Goal: Information Seeking & Learning: Learn about a topic

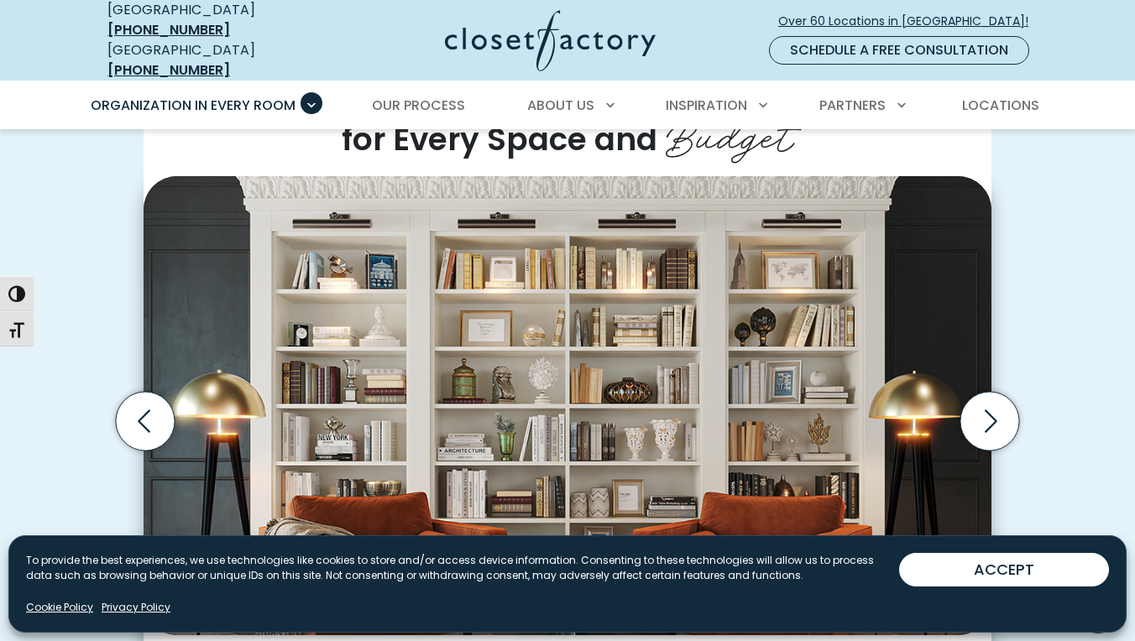
scroll to position [441, 0]
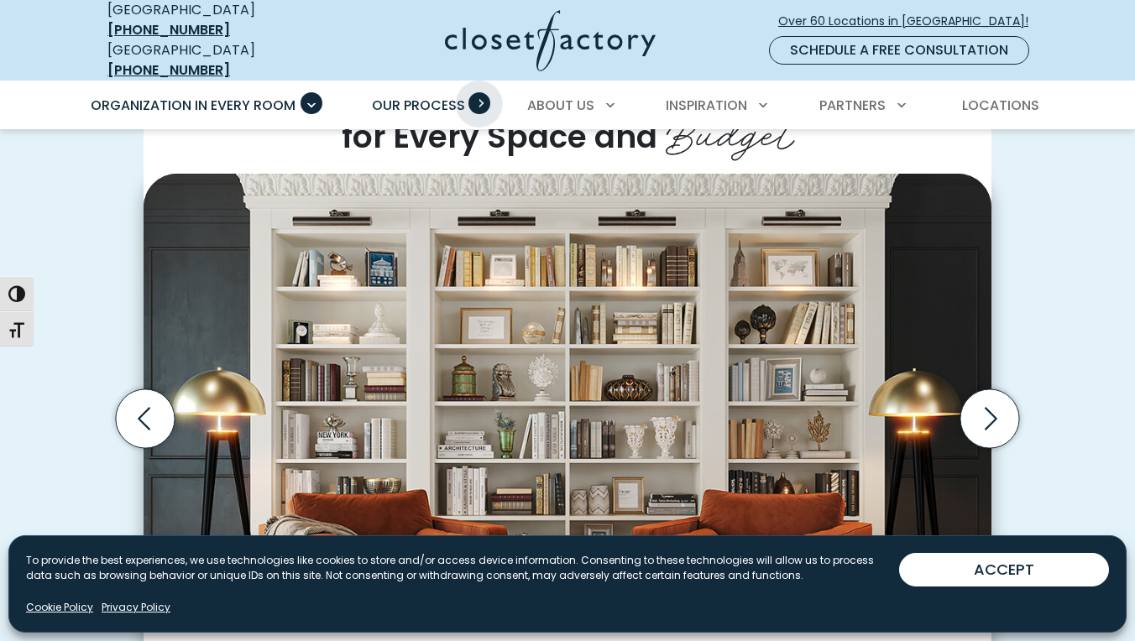
click at [480, 92] on span "Primary Menu" at bounding box center [479, 103] width 22 height 22
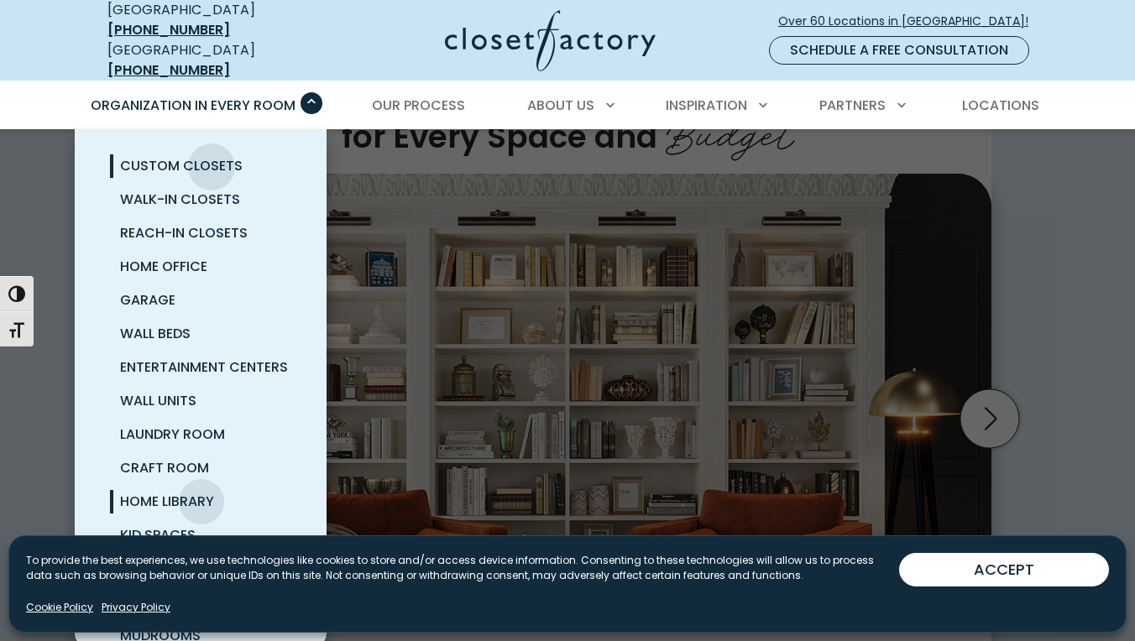
click at [212, 156] on span "Custom Closets" at bounding box center [181, 165] width 123 height 19
click at [185, 391] on span "Wall Units" at bounding box center [158, 400] width 76 height 19
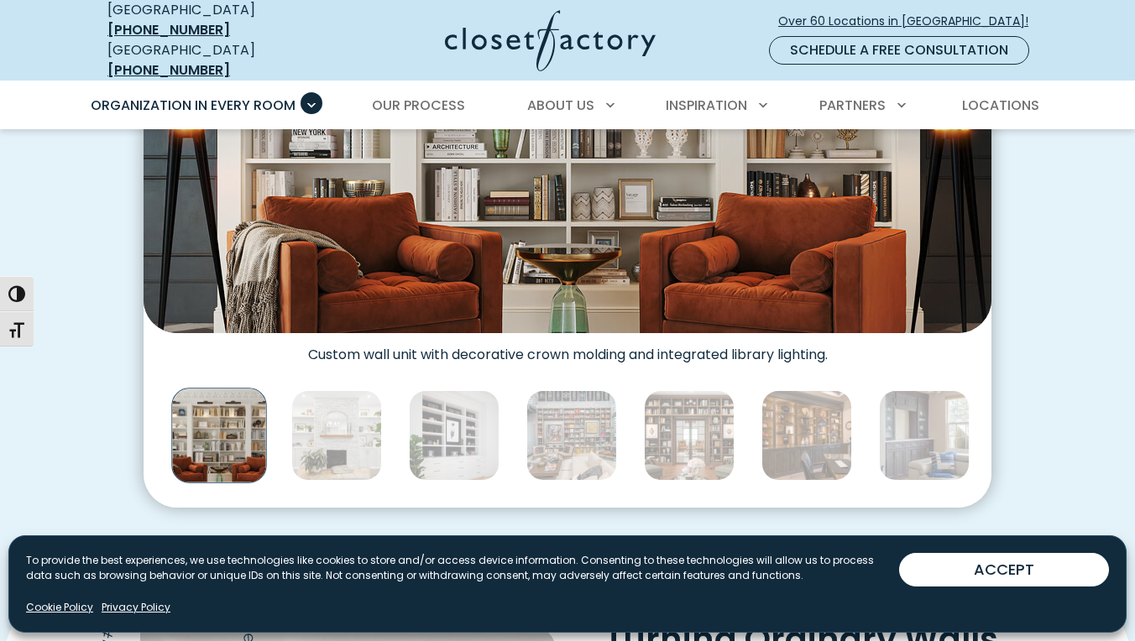
scroll to position [775, 0]
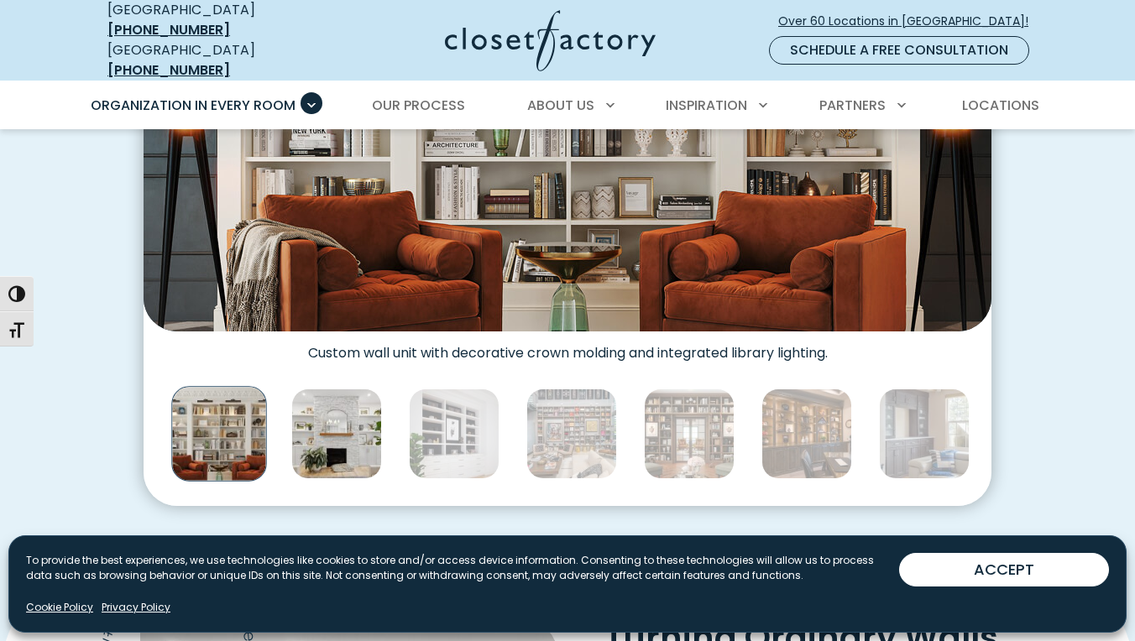
click at [330, 442] on img "Thumbnail Gallery" at bounding box center [336, 434] width 91 height 91
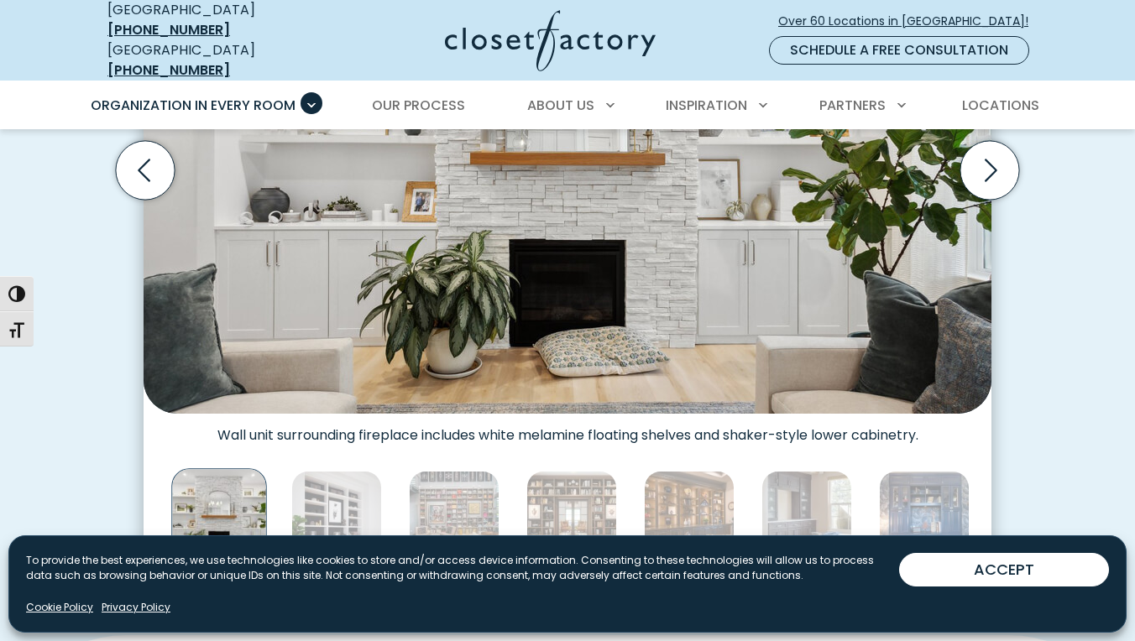
scroll to position [731, 0]
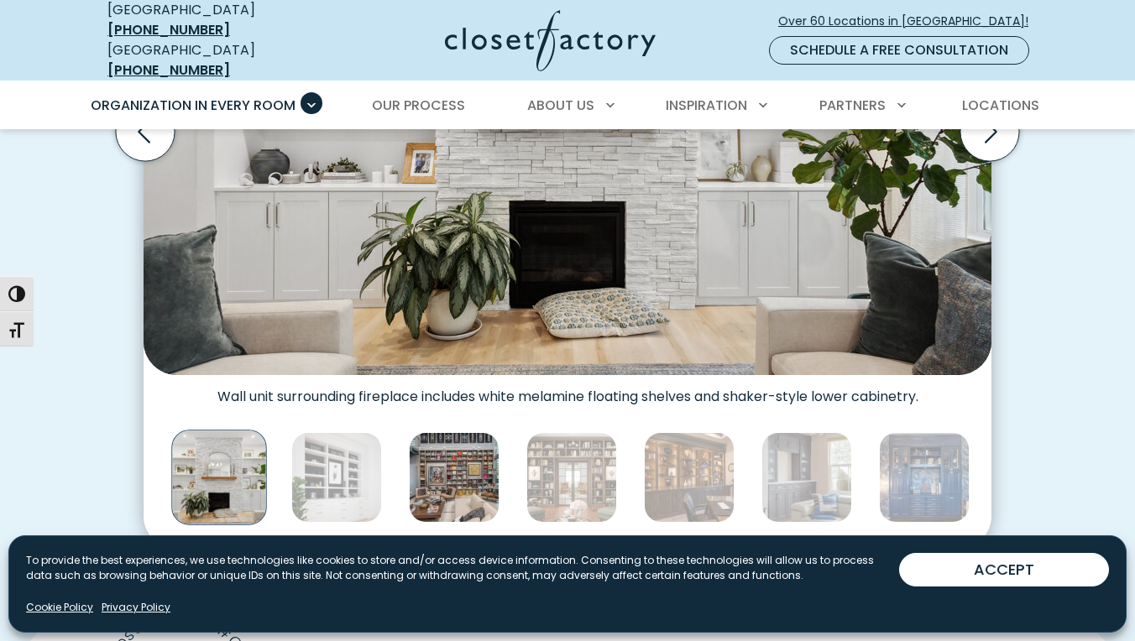
click at [459, 473] on img "Thumbnail Gallery" at bounding box center [454, 477] width 91 height 91
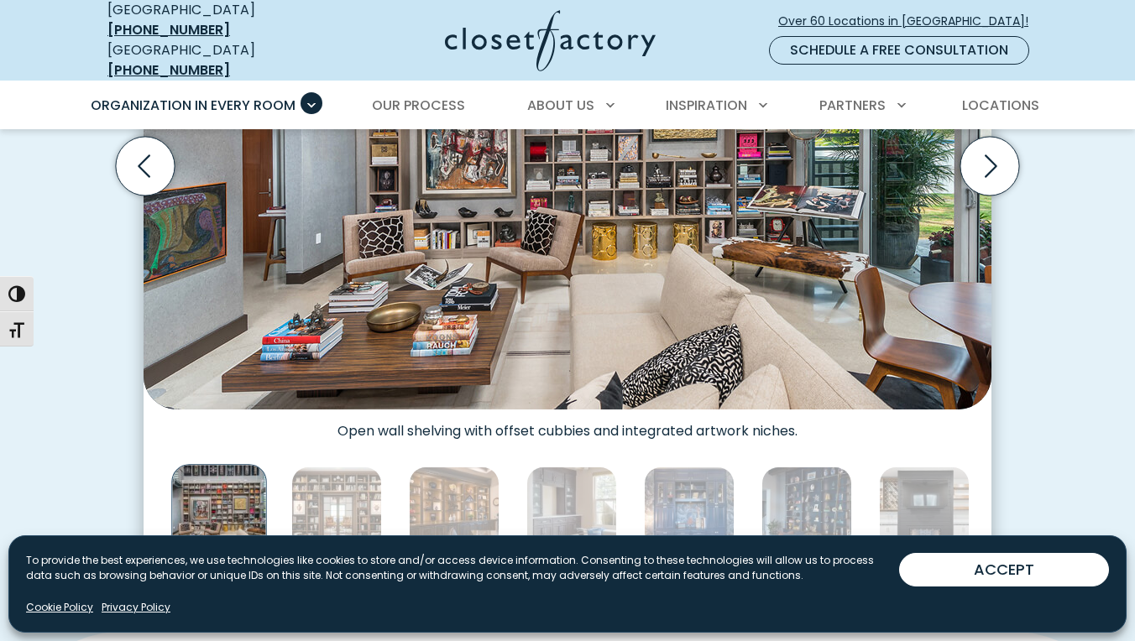
scroll to position [709, 0]
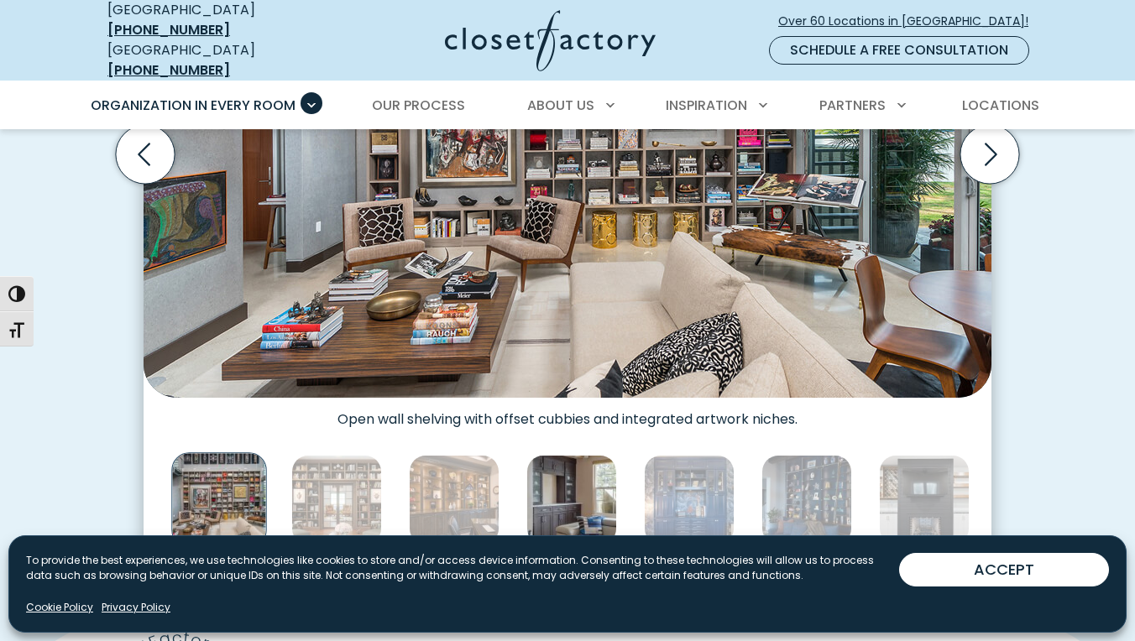
click at [599, 486] on img "Thumbnail Gallery" at bounding box center [571, 500] width 91 height 91
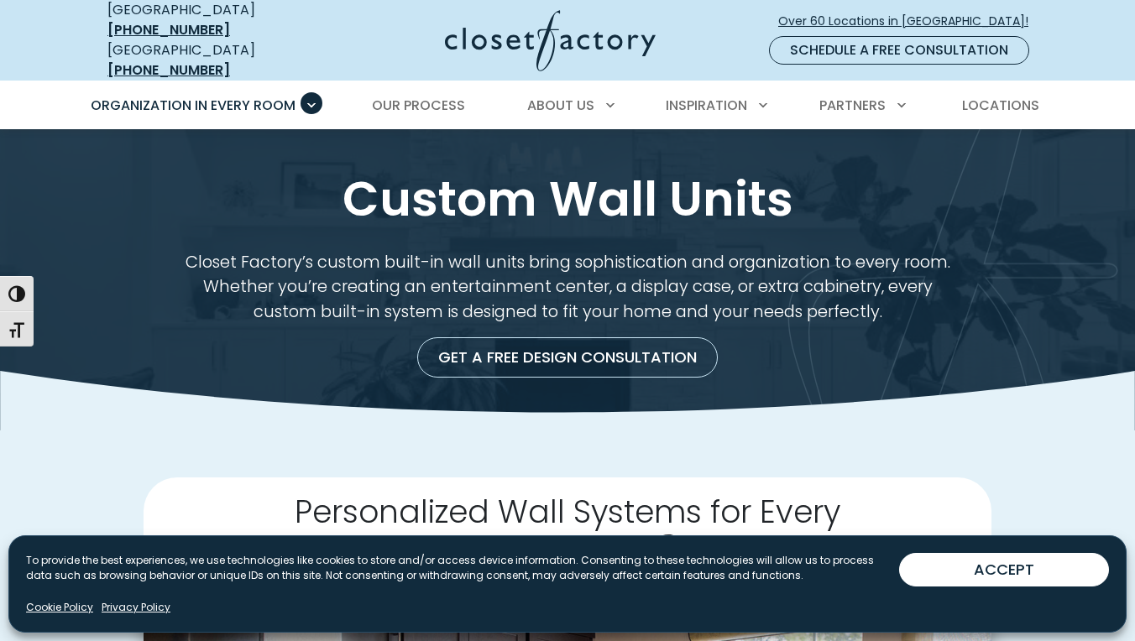
scroll to position [0, 0]
